Goal: Transaction & Acquisition: Subscribe to service/newsletter

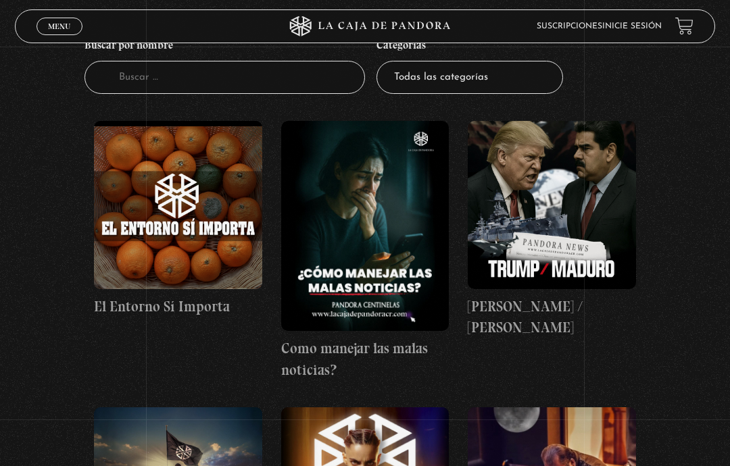
scroll to position [162, 0]
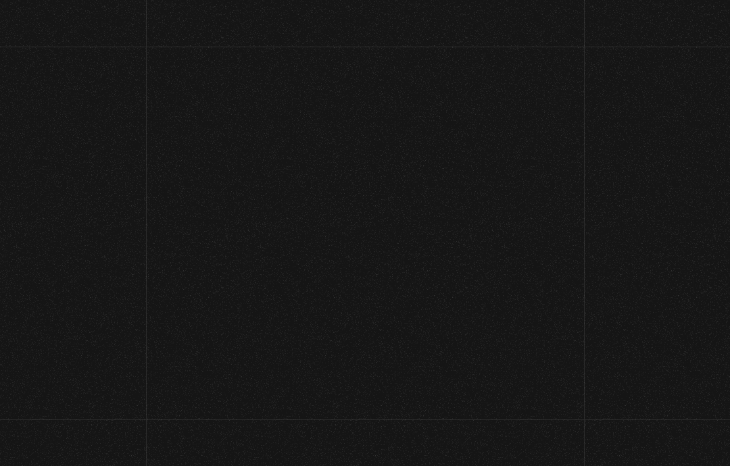
scroll to position [158, 0]
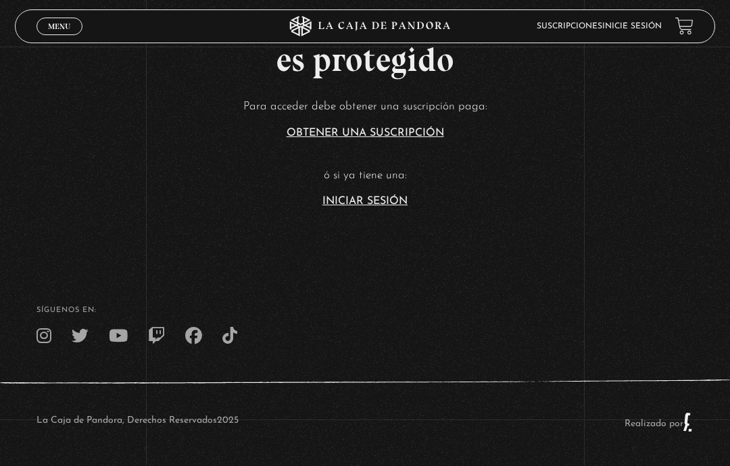
click at [642, 29] on link "Inicie sesión" at bounding box center [631, 26] width 59 height 8
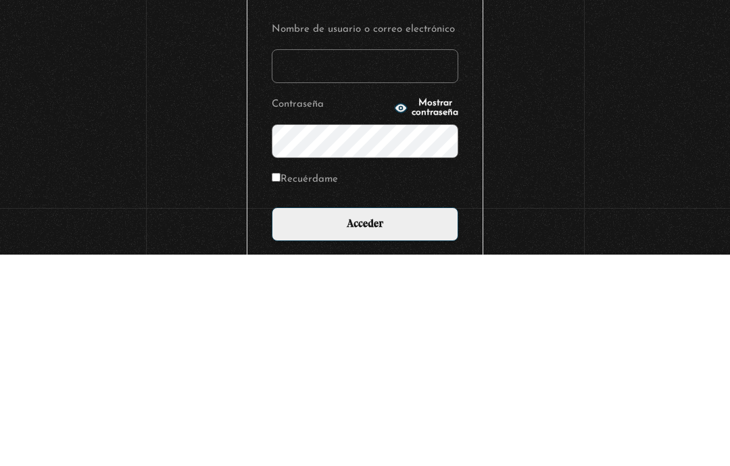
type input "vjc810@hotmail.com"
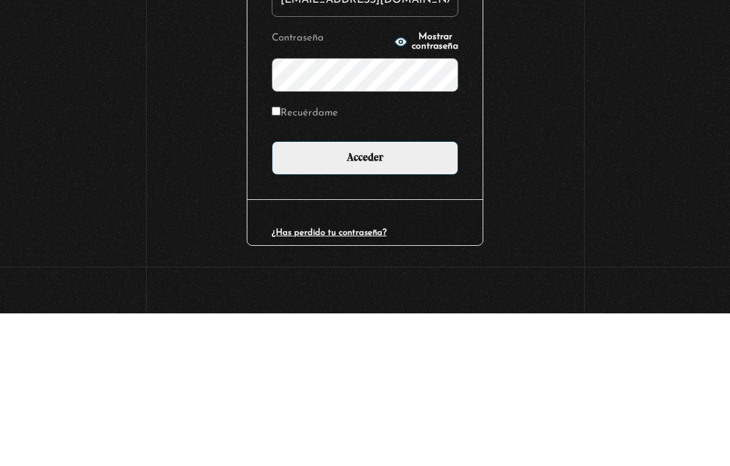
click at [277, 260] on input "Recuérdame" at bounding box center [276, 264] width 9 height 9
checkbox input "true"
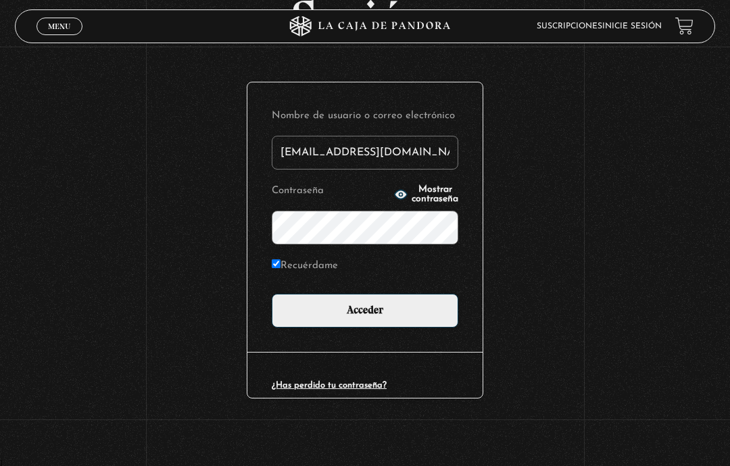
click at [405, 310] on input "Acceder" at bounding box center [365, 311] width 187 height 34
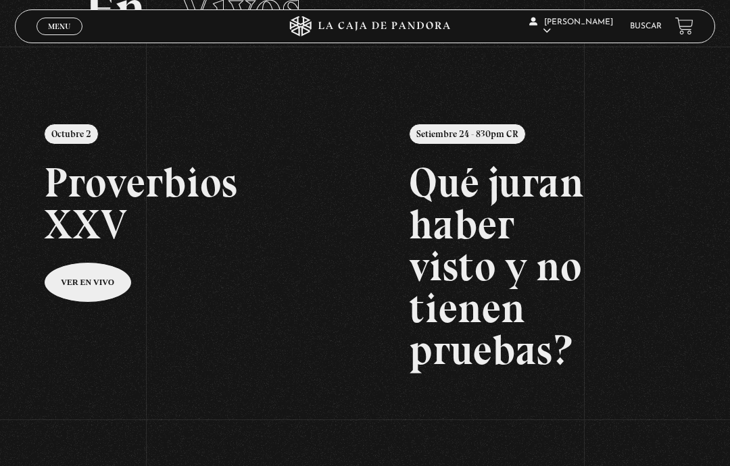
scroll to position [99, 0]
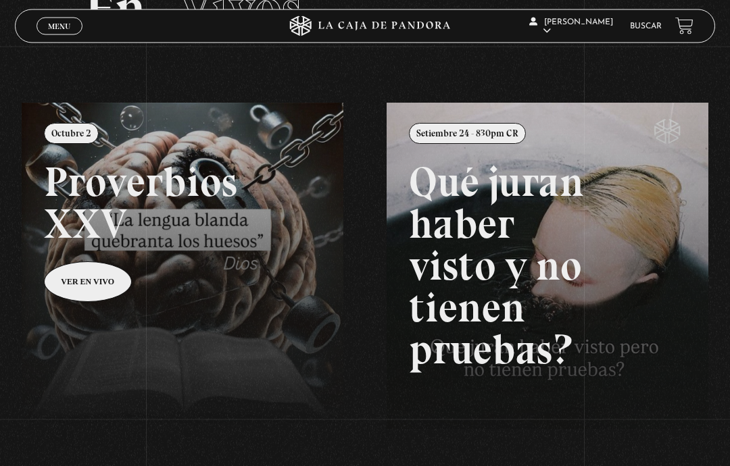
click at [80, 303] on link at bounding box center [387, 336] width 730 height 466
